Goal: Navigation & Orientation: Find specific page/section

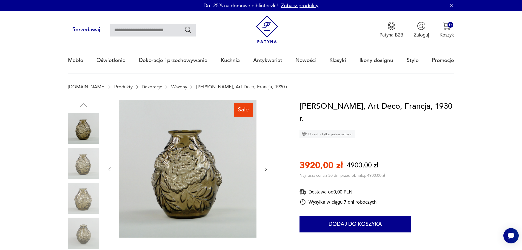
click at [87, 165] on img at bounding box center [83, 162] width 31 height 31
click at [261, 24] on img at bounding box center [267, 30] width 28 height 28
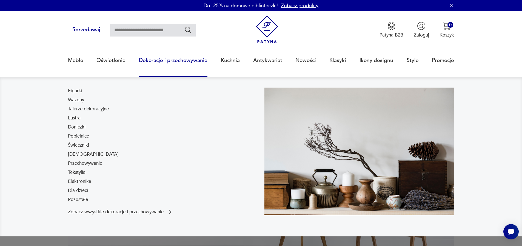
click at [174, 62] on link "Dekoracje i przechowywanie" at bounding box center [173, 60] width 69 height 25
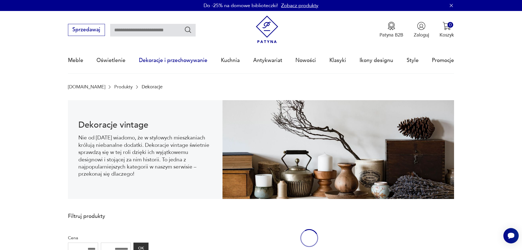
scroll to position [18, 0]
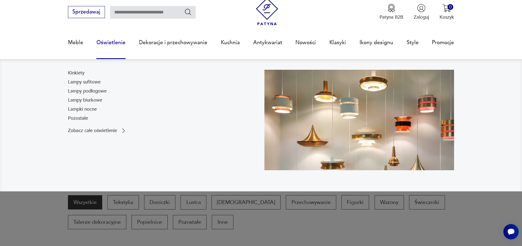
click at [114, 41] on link "Oświetlenie" at bounding box center [110, 42] width 29 height 25
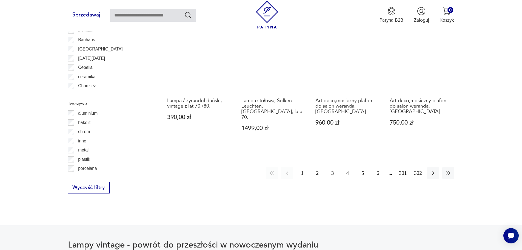
scroll to position [620, 0]
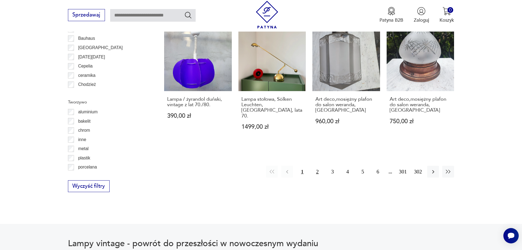
click at [314, 166] on button "2" at bounding box center [318, 172] width 12 height 12
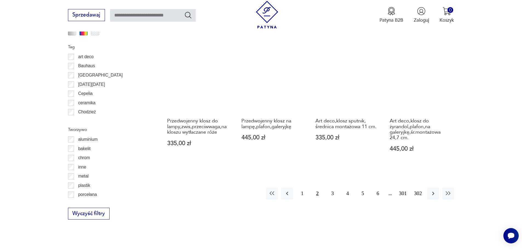
scroll to position [600, 0]
